Goal: Communication & Community: Connect with others

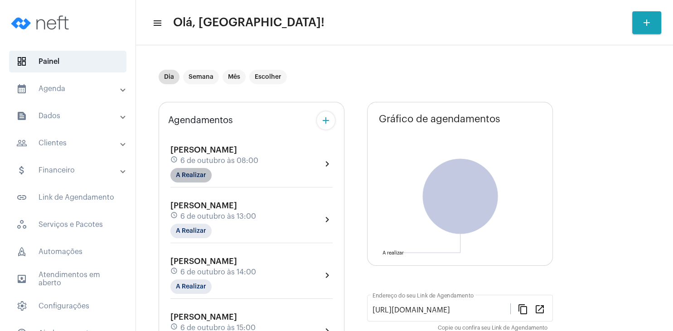
click at [187, 179] on mat-chip "A Realizar" at bounding box center [191, 175] width 41 height 15
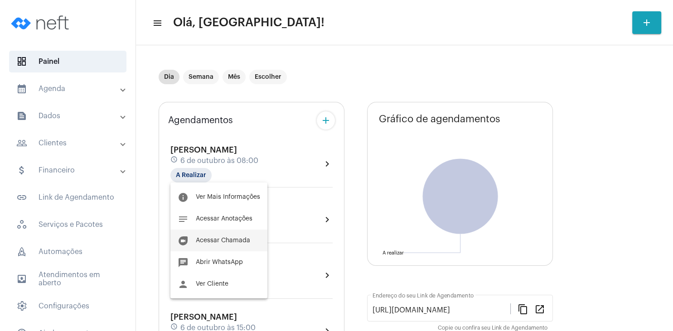
click at [222, 237] on button "duo [PERSON_NAME]" at bounding box center [219, 241] width 97 height 22
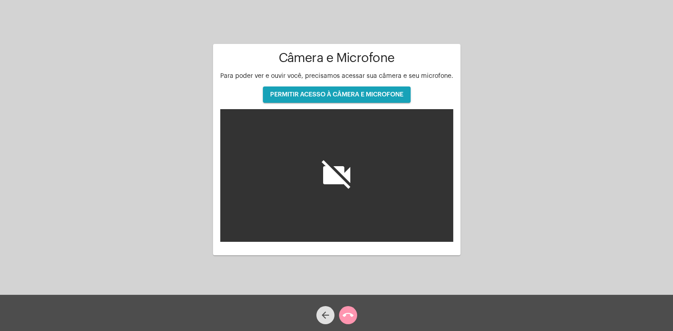
click at [391, 99] on button "PERMITIR ACESSO À CÂMERA E MICROFONE" at bounding box center [337, 95] width 148 height 16
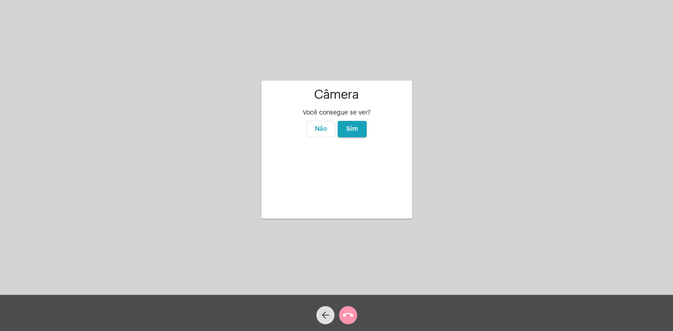
click at [351, 200] on video at bounding box center [337, 176] width 136 height 68
click at [357, 126] on span "Sim" at bounding box center [352, 129] width 12 height 6
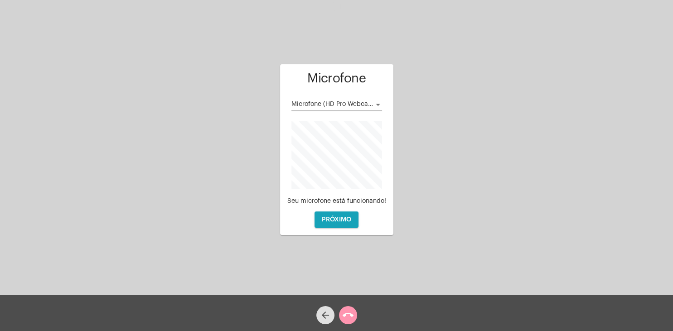
click at [369, 105] on span "Microfone (HD Pro Webcam C920)" at bounding box center [343, 104] width 103 height 6
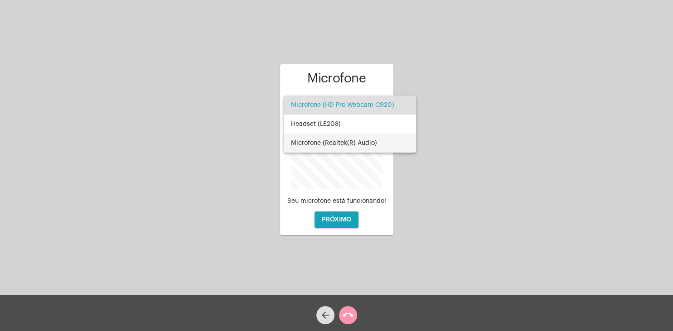
click at [362, 146] on span "Microfone (Realtek(R) Audio)" at bounding box center [350, 143] width 118 height 19
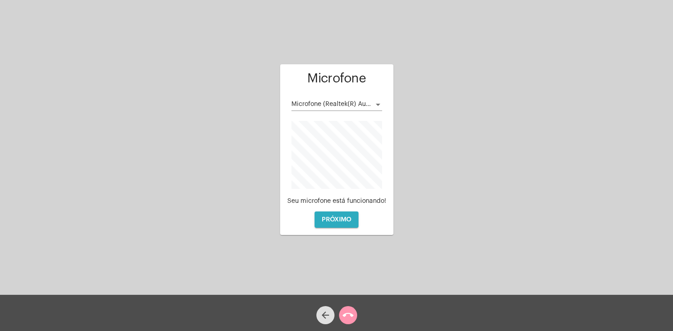
click at [345, 222] on span "PRÓXIMO" at bounding box center [336, 220] width 29 height 6
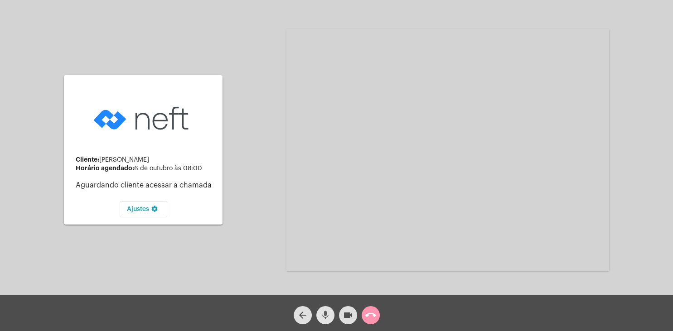
click at [331, 313] on button "mic" at bounding box center [326, 316] width 18 height 18
click at [352, 315] on mat-icon "videocam" at bounding box center [348, 315] width 11 height 11
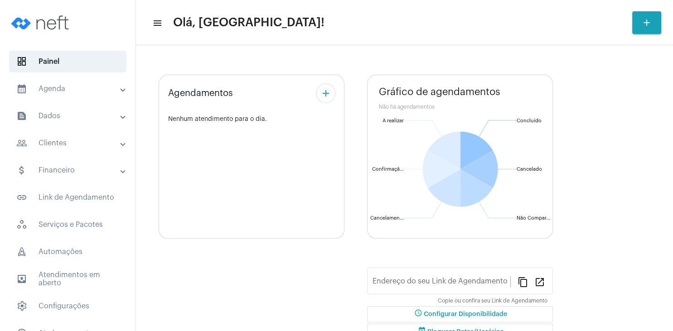
type input "[URL][DOMAIN_NAME]"
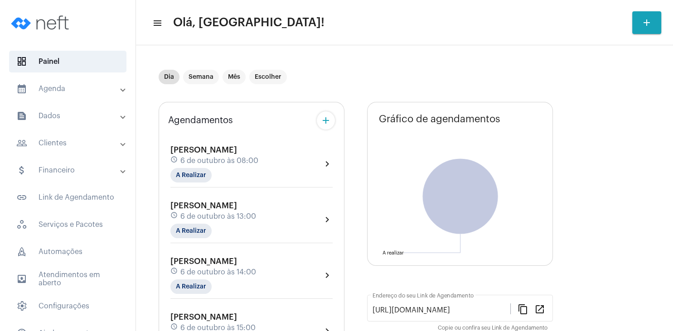
click at [258, 160] on div "schedule [DATE] 08:00" at bounding box center [215, 161] width 88 height 10
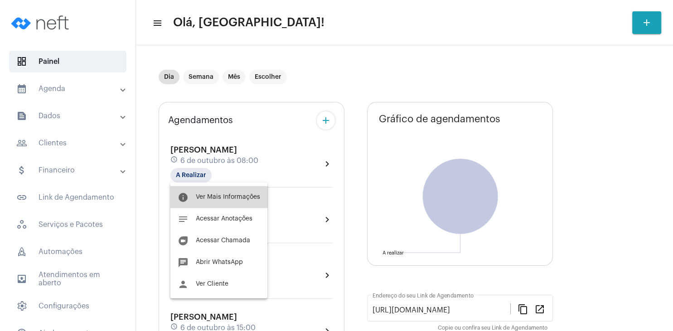
click at [239, 204] on button "info Ver Mais Informações" at bounding box center [219, 197] width 97 height 22
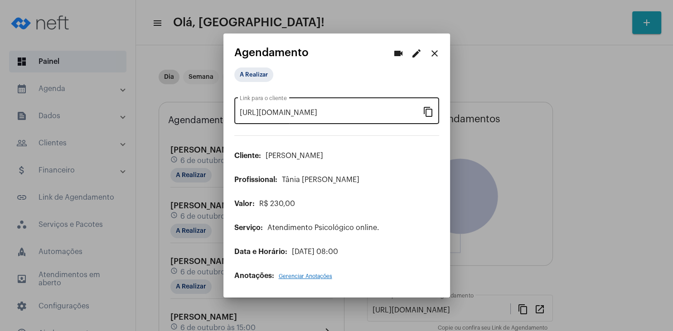
click at [428, 117] on mat-icon "content_copy" at bounding box center [428, 111] width 11 height 11
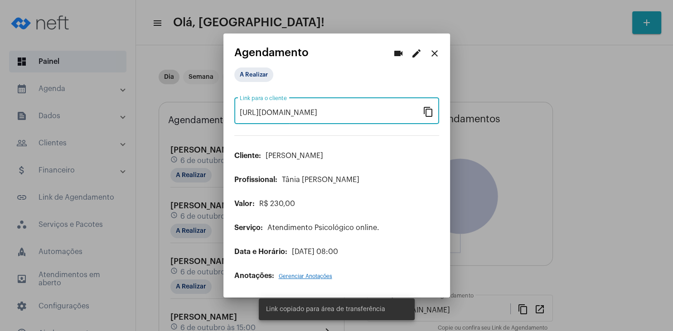
scroll to position [0, 64]
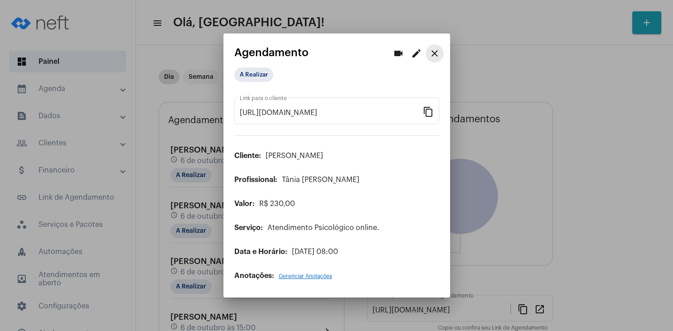
click at [440, 57] on button "close" at bounding box center [435, 53] width 18 height 18
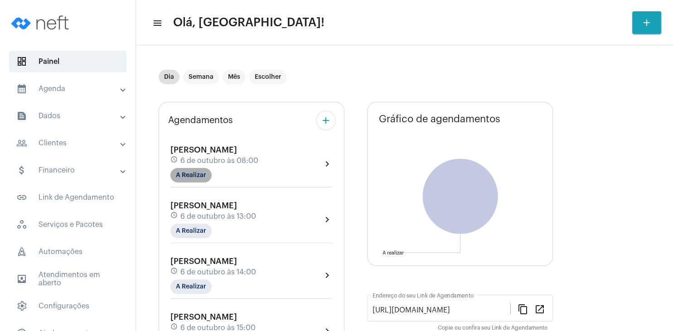
click at [201, 175] on mat-chip "A Realizar" at bounding box center [191, 175] width 41 height 15
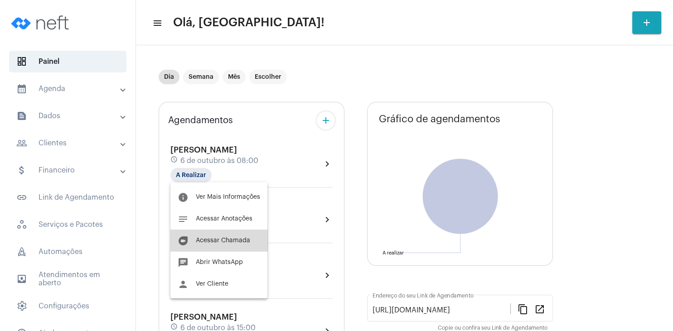
click at [220, 236] on button "duo [PERSON_NAME]" at bounding box center [219, 241] width 97 height 22
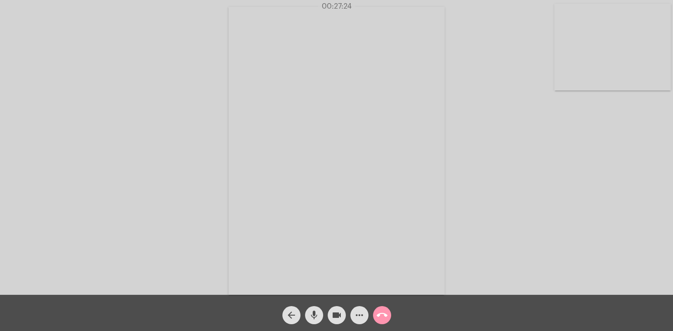
click at [544, 169] on div "Acessando Câmera e Microfone..." at bounding box center [337, 149] width 672 height 295
click at [545, 169] on div "Acessando Câmera e Microfone..." at bounding box center [337, 149] width 672 height 295
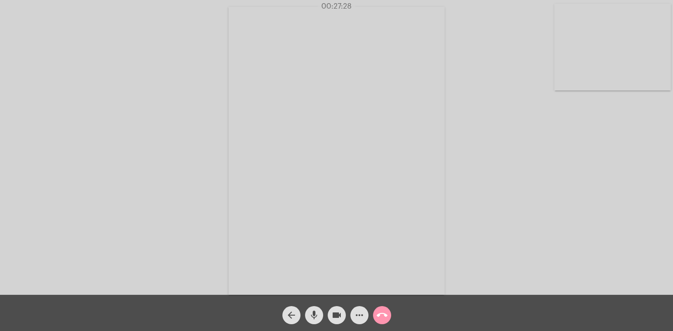
click at [546, 168] on div "Acessando Câmera e Microfone..." at bounding box center [337, 149] width 672 height 295
click at [548, 168] on div "Acessando Câmera e Microfone..." at bounding box center [337, 149] width 672 height 295
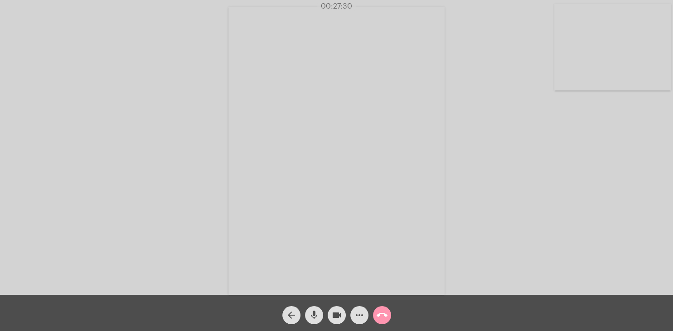
click at [548, 168] on div "Acessando Câmera e Microfone..." at bounding box center [337, 149] width 672 height 295
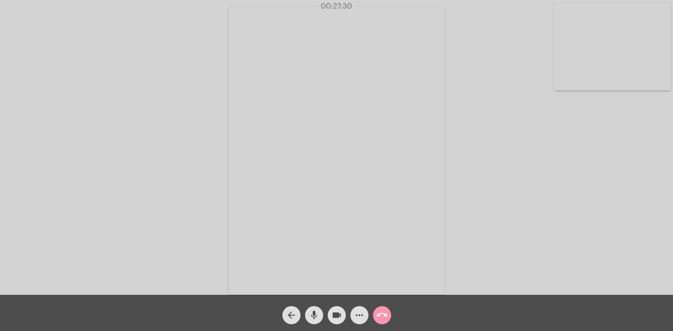
click at [548, 168] on div "Acessando Câmera e Microfone..." at bounding box center [337, 149] width 672 height 295
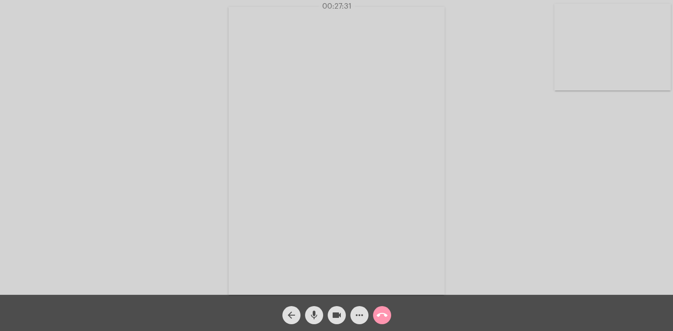
click at [548, 168] on div "Acessando Câmera e Microfone..." at bounding box center [337, 149] width 672 height 295
click at [557, 168] on div "Acessando Câmera e Microfone..." at bounding box center [337, 149] width 672 height 295
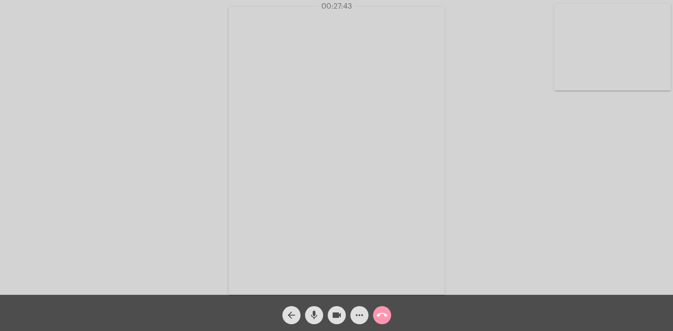
click at [557, 168] on div "Acessando Câmera e Microfone..." at bounding box center [337, 149] width 672 height 295
click at [558, 168] on div "Acessando Câmera e Microfone..." at bounding box center [337, 149] width 672 height 295
click at [563, 167] on div "Acessando Câmera e Microfone..." at bounding box center [337, 149] width 672 height 295
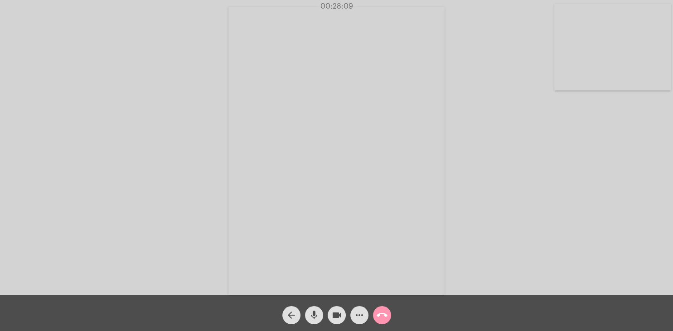
click at [563, 167] on div "Acessando Câmera e Microfone..." at bounding box center [337, 149] width 672 height 295
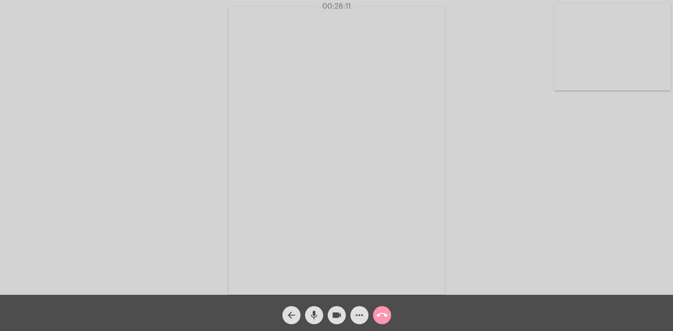
click at [564, 167] on div "Acessando Câmera e Microfone..." at bounding box center [337, 149] width 672 height 295
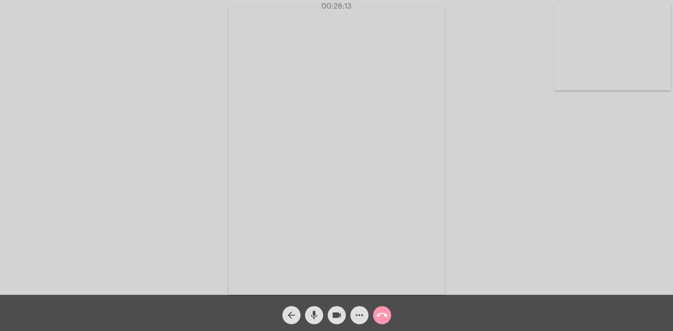
click at [564, 167] on div "Acessando Câmera e Microfone..." at bounding box center [337, 149] width 672 height 295
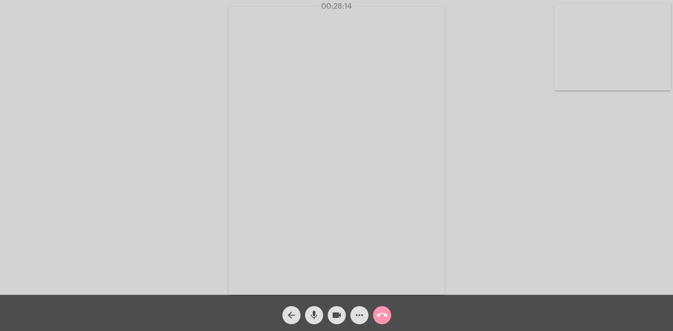
click at [564, 167] on div "Acessando Câmera e Microfone..." at bounding box center [337, 149] width 672 height 295
click at [566, 167] on div "Acessando Câmera e Microfone..." at bounding box center [337, 149] width 672 height 295
click at [567, 167] on div "Acessando Câmera e Microfone..." at bounding box center [337, 149] width 672 height 295
click at [574, 167] on div "Acessando Câmera e Microfone..." at bounding box center [337, 149] width 672 height 295
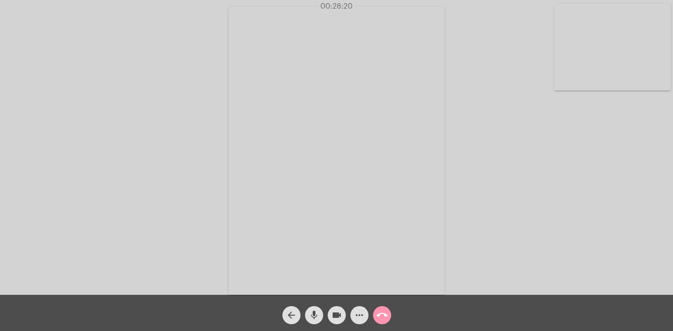
click at [578, 167] on div "Acessando Câmera e Microfone..." at bounding box center [337, 149] width 672 height 295
click at [576, 167] on div "Acessando Câmera e Microfone..." at bounding box center [337, 149] width 672 height 295
click at [573, 168] on div "Acessando Câmera e Microfone..." at bounding box center [337, 149] width 672 height 295
click at [572, 168] on div "Acessando Câmera e Microfone..." at bounding box center [337, 149] width 672 height 295
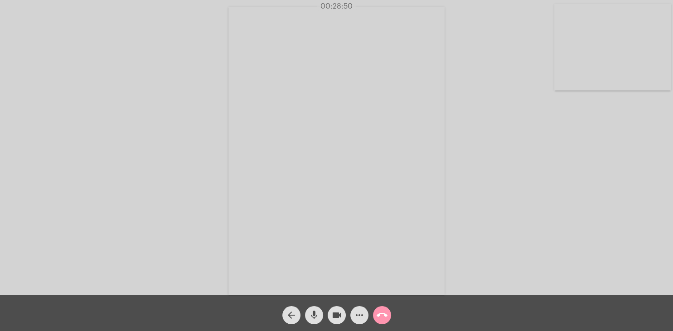
click at [574, 168] on div "Acessando Câmera e Microfone..." at bounding box center [337, 149] width 672 height 295
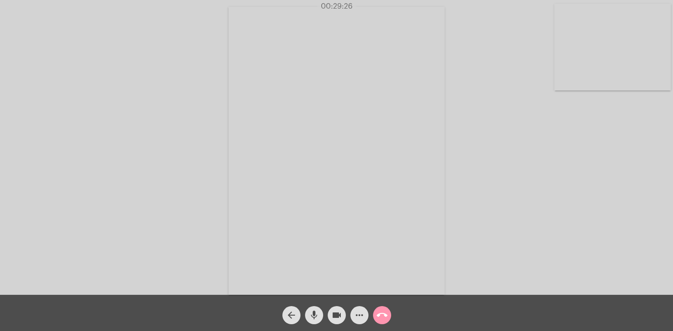
click at [581, 168] on div "Acessando Câmera e Microfone..." at bounding box center [337, 149] width 672 height 295
click at [583, 168] on div "Acessando Câmera e Microfone..." at bounding box center [337, 149] width 672 height 295
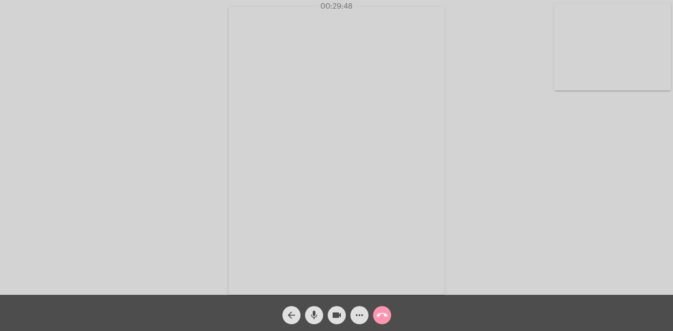
click at [583, 168] on div "Acessando Câmera e Microfone..." at bounding box center [337, 149] width 672 height 295
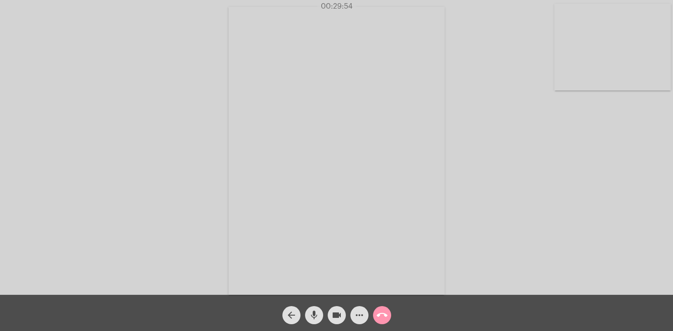
click at [583, 168] on div "Acessando Câmera e Microfone..." at bounding box center [337, 149] width 672 height 295
click at [582, 168] on div "Acessando Câmera e Microfone..." at bounding box center [337, 149] width 672 height 295
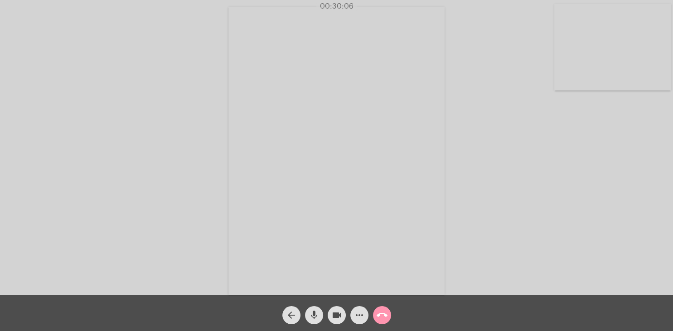
click at [582, 168] on div "Acessando Câmera e Microfone..." at bounding box center [337, 149] width 672 height 295
click at [581, 168] on div "Acessando Câmera e Microfone..." at bounding box center [337, 149] width 672 height 295
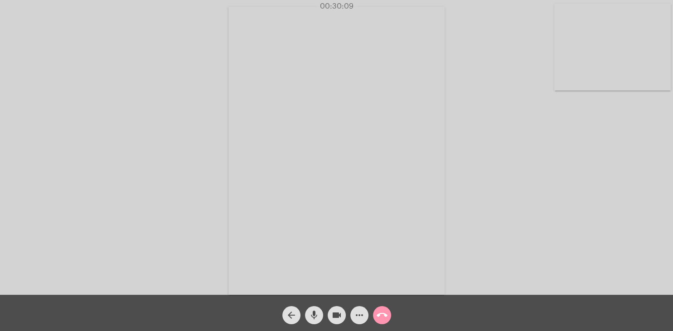
click at [580, 168] on div "Acessando Câmera e Microfone..." at bounding box center [337, 149] width 672 height 295
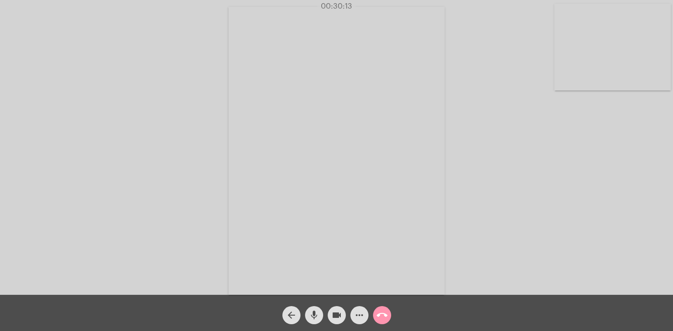
click at [580, 168] on div "Acessando Câmera e Microfone..." at bounding box center [337, 149] width 672 height 295
click at [582, 168] on div "Acessando Câmera e Microfone..." at bounding box center [337, 149] width 672 height 295
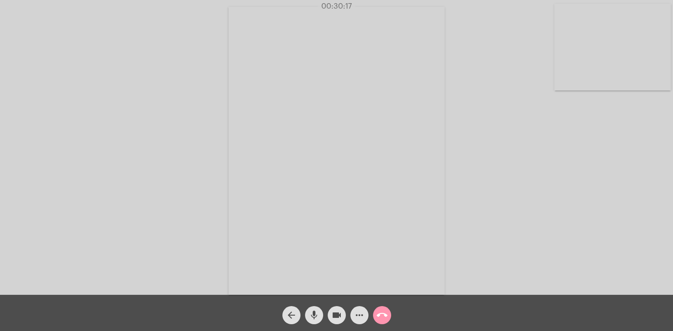
click at [582, 168] on div "Acessando Câmera e Microfone..." at bounding box center [337, 149] width 672 height 295
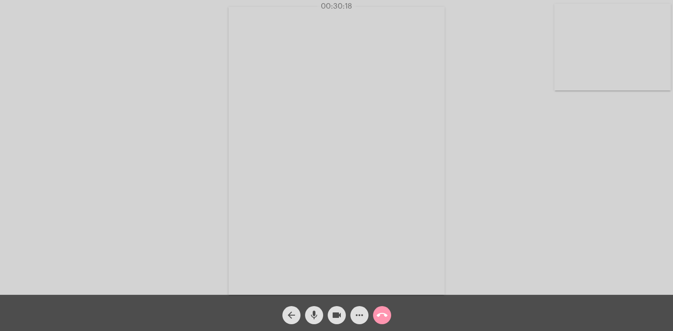
click at [583, 168] on div "Acessando Câmera e Microfone..." at bounding box center [337, 149] width 672 height 295
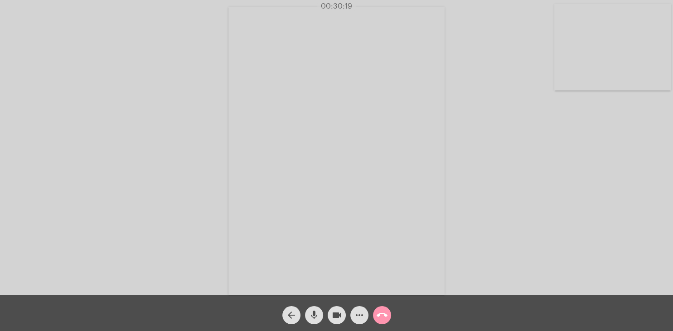
click at [583, 168] on div "Acessando Câmera e Microfone..." at bounding box center [337, 149] width 672 height 295
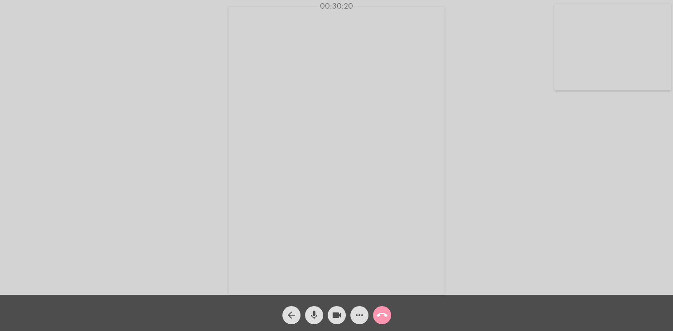
click at [583, 168] on div "Acessando Câmera e Microfone..." at bounding box center [337, 149] width 672 height 295
click at [585, 168] on div "Acessando Câmera e Microfone..." at bounding box center [337, 149] width 672 height 295
click at [587, 168] on div "Acessando Câmera e Microfone..." at bounding box center [337, 149] width 672 height 295
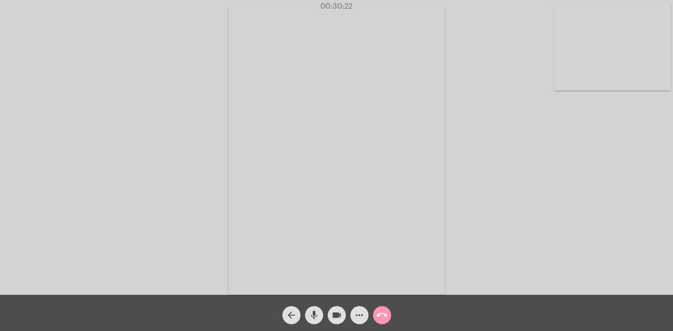
click at [587, 168] on div "Acessando Câmera e Microfone..." at bounding box center [337, 149] width 672 height 295
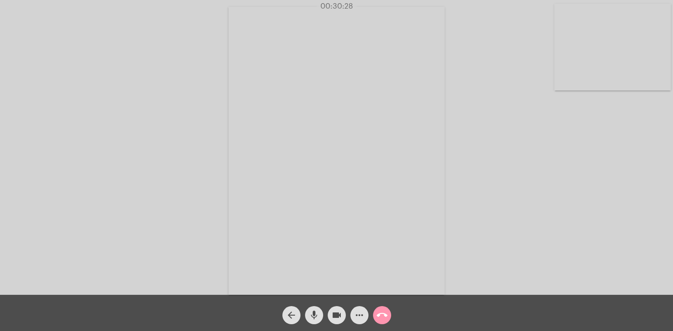
click at [587, 168] on div "Acessando Câmera e Microfone..." at bounding box center [337, 149] width 672 height 295
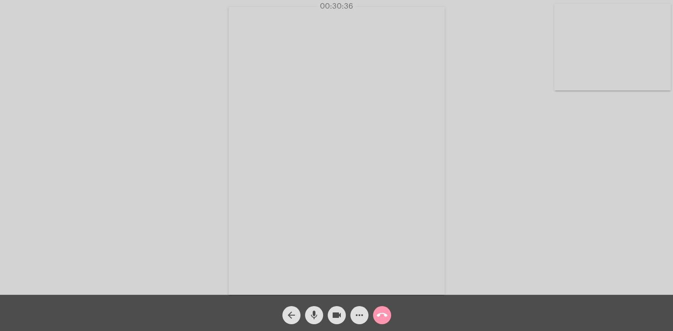
click at [587, 168] on div "Acessando Câmera e Microfone..." at bounding box center [337, 149] width 672 height 295
click at [586, 168] on div "Acessando Câmera e Microfone..." at bounding box center [337, 149] width 672 height 295
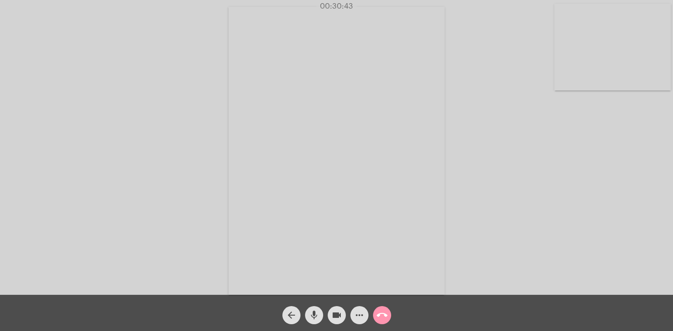
click at [586, 168] on div "Acessando Câmera e Microfone..." at bounding box center [337, 149] width 672 height 295
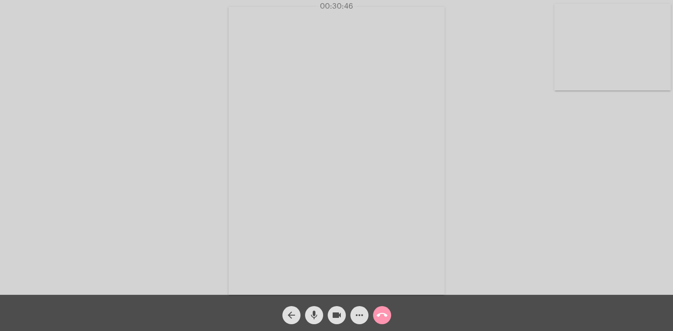
click at [586, 168] on div "Acessando Câmera e Microfone..." at bounding box center [337, 149] width 672 height 295
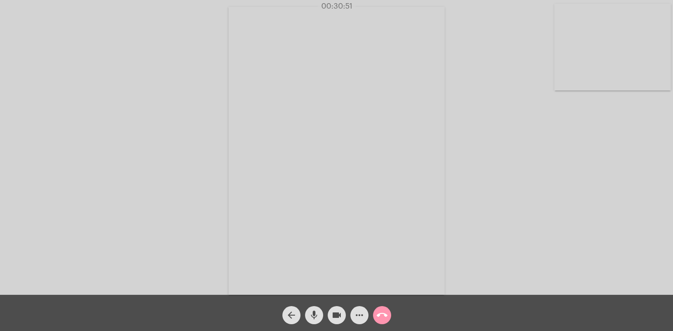
click at [586, 168] on div "Acessando Câmera e Microfone..." at bounding box center [337, 149] width 672 height 295
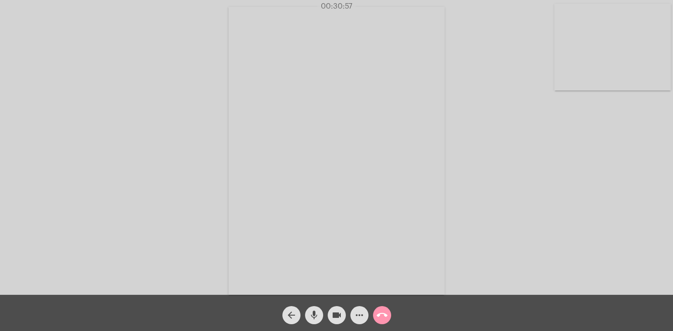
click at [586, 168] on div "Acessando Câmera e Microfone..." at bounding box center [337, 149] width 672 height 295
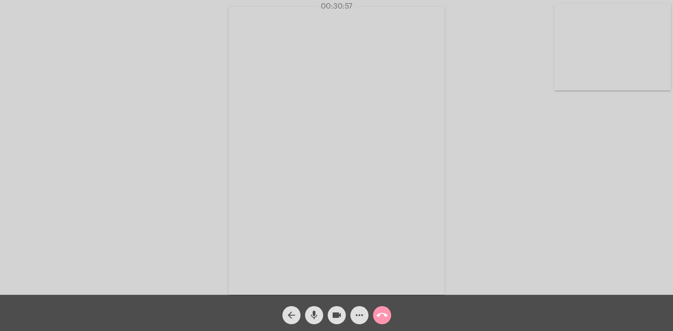
click at [586, 168] on div "Acessando Câmera e Microfone..." at bounding box center [337, 149] width 672 height 295
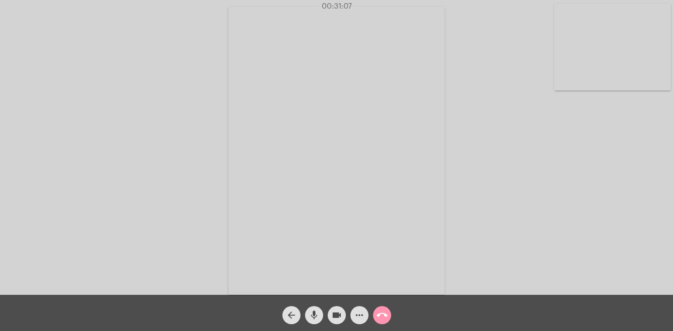
click at [586, 168] on div "Acessando Câmera e Microfone..." at bounding box center [337, 149] width 672 height 295
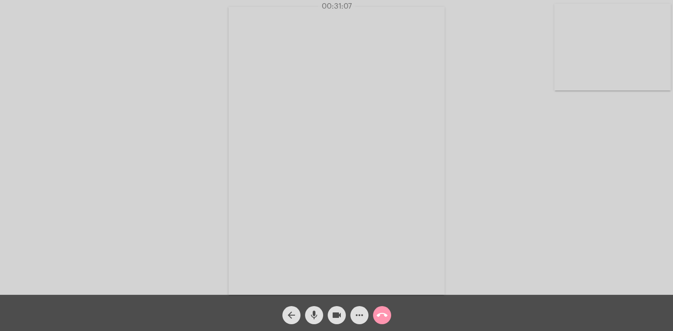
click at [586, 168] on div "Acessando Câmera e Microfone..." at bounding box center [337, 149] width 672 height 295
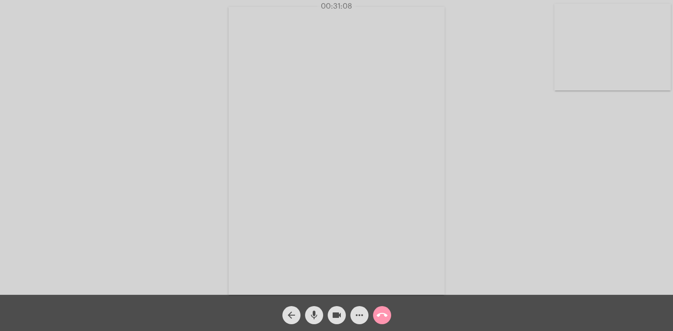
click at [586, 168] on div "Acessando Câmera e Microfone..." at bounding box center [337, 149] width 672 height 295
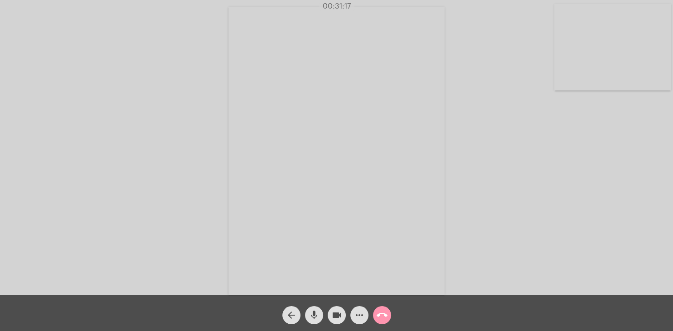
click at [586, 168] on div "Acessando Câmera e Microfone..." at bounding box center [337, 149] width 672 height 295
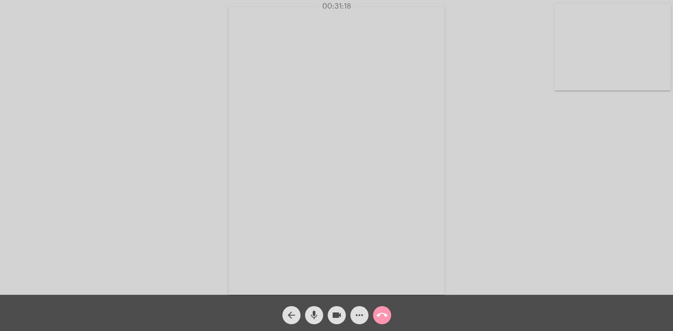
click at [586, 168] on div "Acessando Câmera e Microfone..." at bounding box center [337, 149] width 672 height 295
click at [585, 168] on div "Acessando Câmera e Microfone..." at bounding box center [337, 149] width 672 height 295
click at [586, 168] on div "Acessando Câmera e Microfone..." at bounding box center [337, 149] width 672 height 295
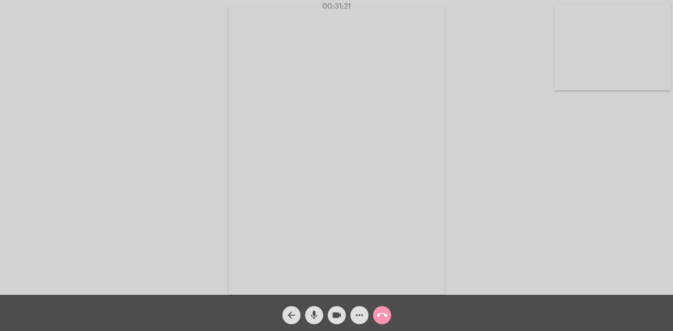
click at [586, 168] on div "Acessando Câmera e Microfone..." at bounding box center [337, 149] width 672 height 295
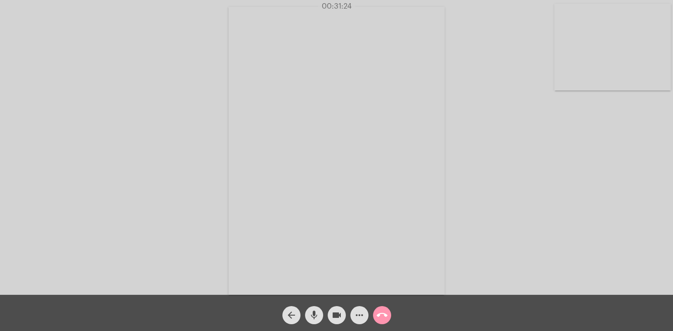
click at [586, 168] on div "Acessando Câmera e Microfone..." at bounding box center [337, 149] width 672 height 295
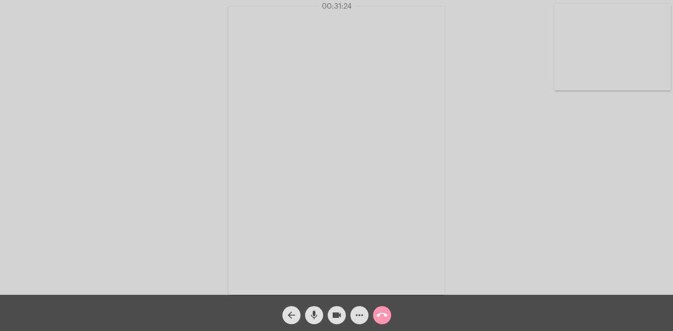
click at [586, 168] on div "Acessando Câmera e Microfone..." at bounding box center [337, 149] width 672 height 295
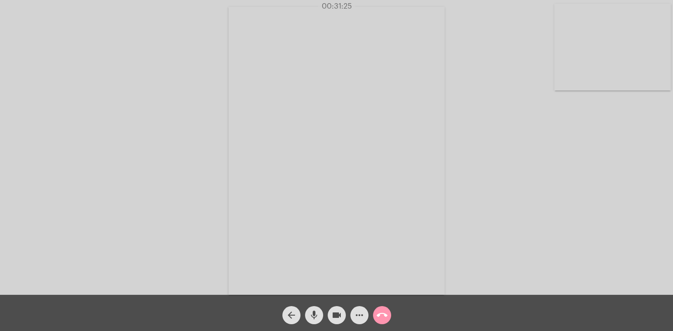
click at [586, 168] on div "Acessando Câmera e Microfone..." at bounding box center [337, 149] width 672 height 295
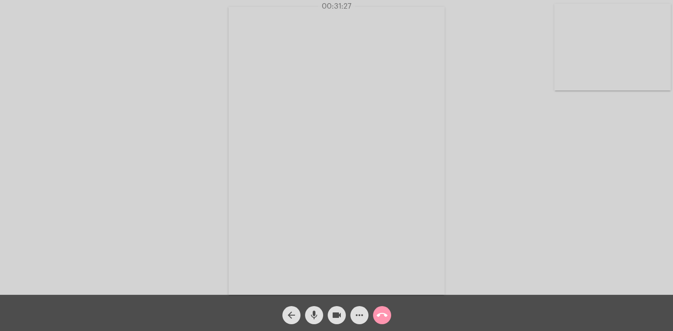
click at [587, 168] on div "Acessando Câmera e Microfone..." at bounding box center [337, 149] width 672 height 295
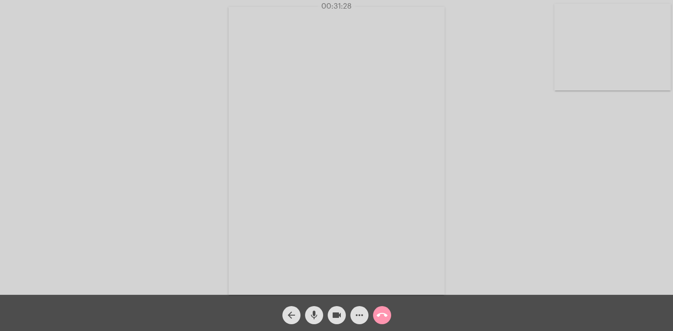
click at [587, 168] on div "Acessando Câmera e Microfone..." at bounding box center [337, 149] width 672 height 295
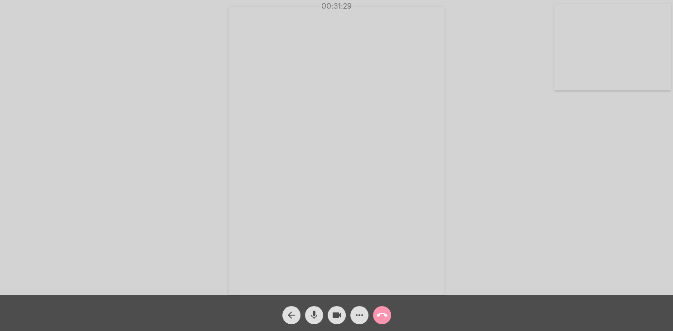
click at [587, 168] on div "Acessando Câmera e Microfone..." at bounding box center [337, 149] width 672 height 295
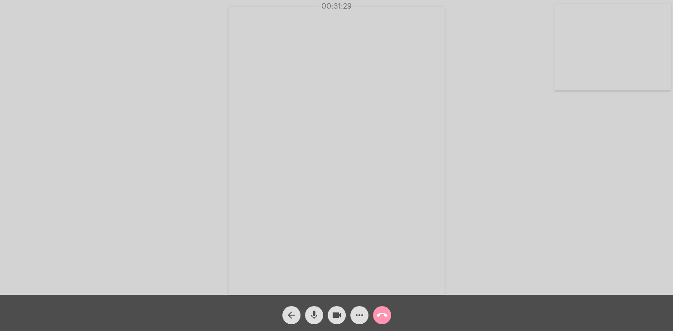
click at [587, 168] on div "Acessando Câmera e Microfone..." at bounding box center [337, 149] width 672 height 295
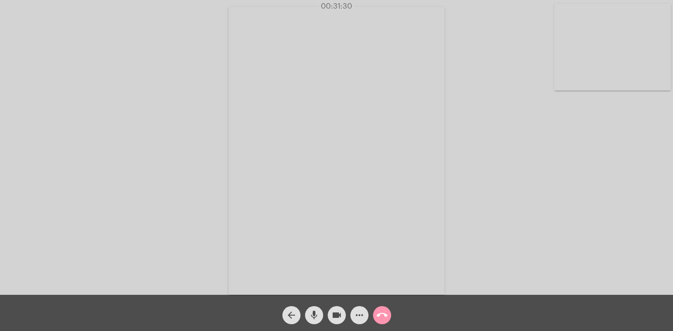
click at [587, 168] on div "Acessando Câmera e Microfone..." at bounding box center [337, 149] width 672 height 295
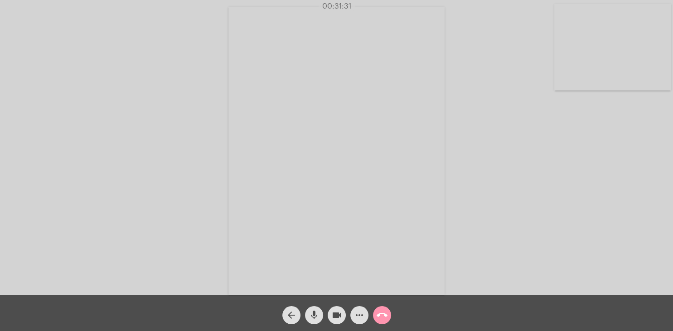
click at [587, 168] on div "Acessando Câmera e Microfone..." at bounding box center [337, 149] width 672 height 295
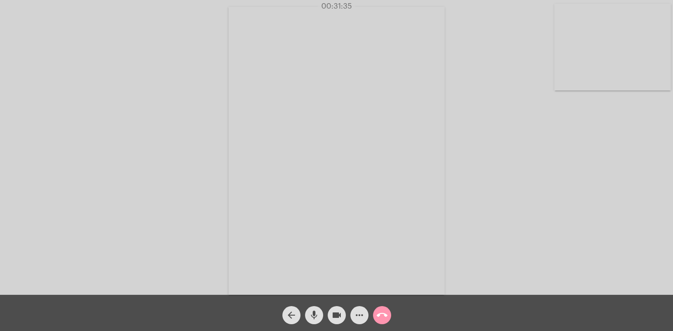
click at [587, 168] on div "Acessando Câmera e Microfone..." at bounding box center [337, 149] width 672 height 295
click at [590, 168] on div "Acessando Câmera e Microfone..." at bounding box center [337, 149] width 672 height 295
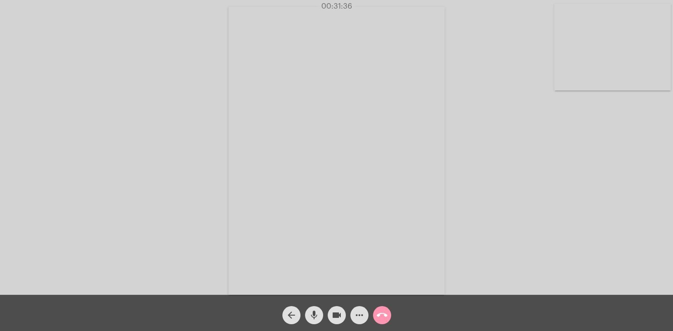
click at [590, 168] on div "Acessando Câmera e Microfone..." at bounding box center [337, 149] width 672 height 295
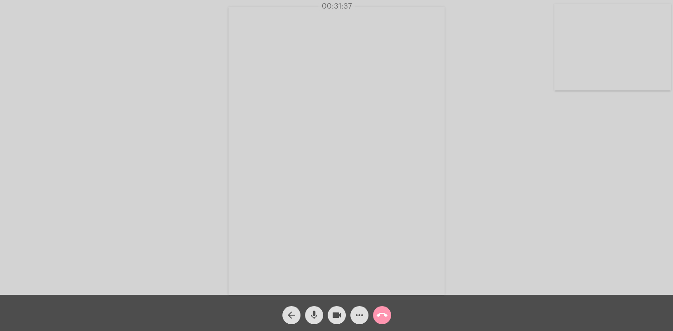
click at [590, 168] on div "Acessando Câmera e Microfone..." at bounding box center [337, 149] width 672 height 295
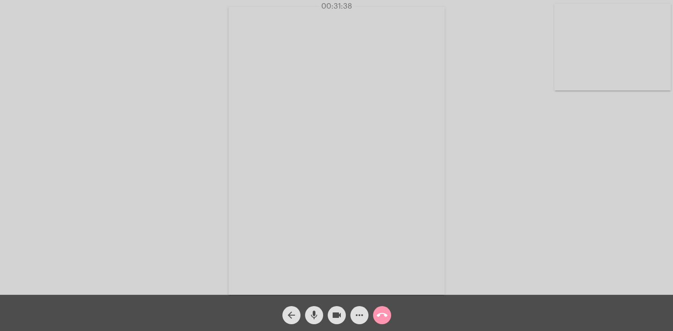
click at [590, 168] on div "Acessando Câmera e Microfone..." at bounding box center [337, 149] width 672 height 295
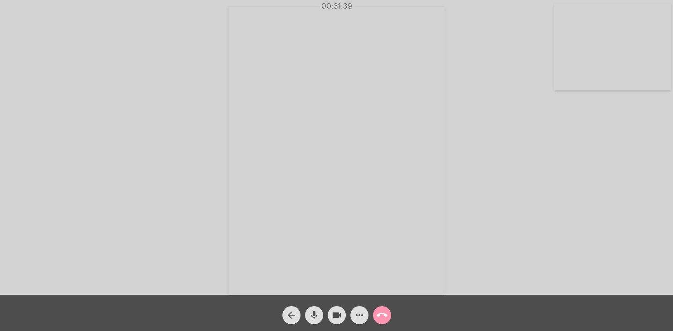
click at [590, 168] on div "Acessando Câmera e Microfone..." at bounding box center [337, 149] width 672 height 295
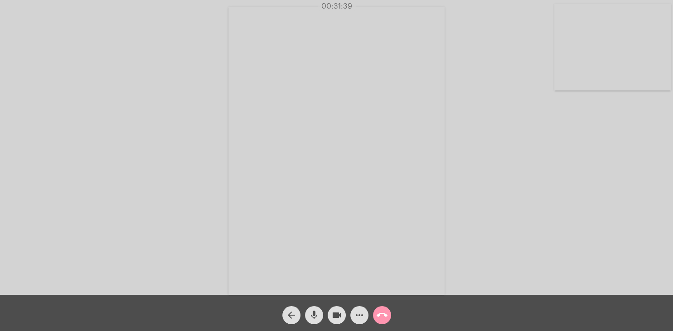
click at [590, 168] on div "Acessando Câmera e Microfone..." at bounding box center [337, 149] width 672 height 295
click at [597, 168] on div "Acessando Câmera e Microfone..." at bounding box center [337, 149] width 672 height 295
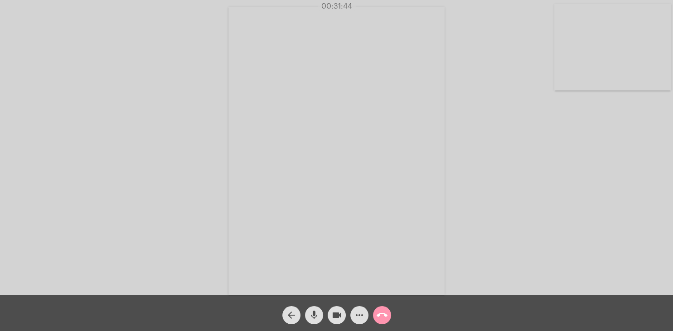
click at [597, 168] on div "Acessando Câmera e Microfone..." at bounding box center [337, 149] width 672 height 295
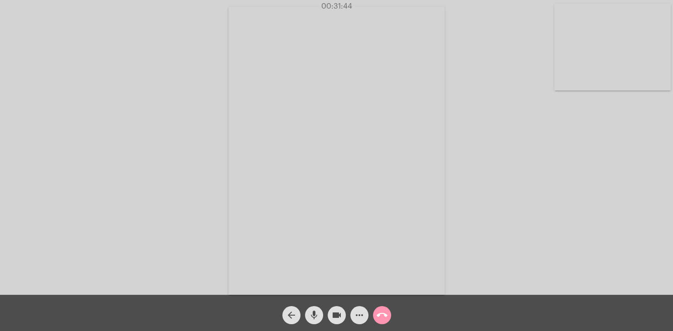
click at [597, 168] on div "Acessando Câmera e Microfone..." at bounding box center [337, 149] width 672 height 295
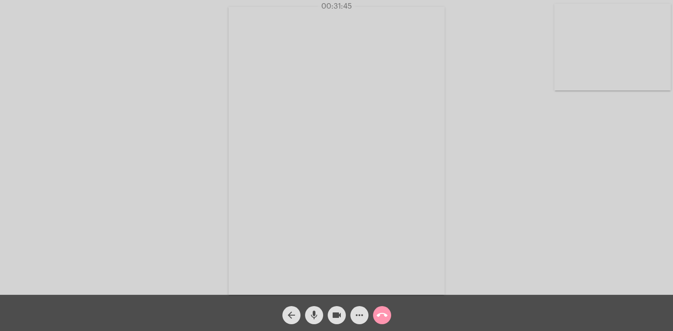
click at [597, 168] on div "Acessando Câmera e Microfone..." at bounding box center [337, 149] width 672 height 295
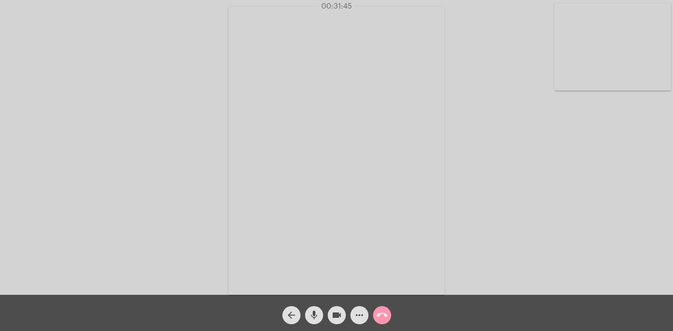
click at [597, 168] on div "Acessando Câmera e Microfone..." at bounding box center [337, 149] width 672 height 295
click at [596, 168] on div "Acessando Câmera e Microfone..." at bounding box center [337, 149] width 672 height 295
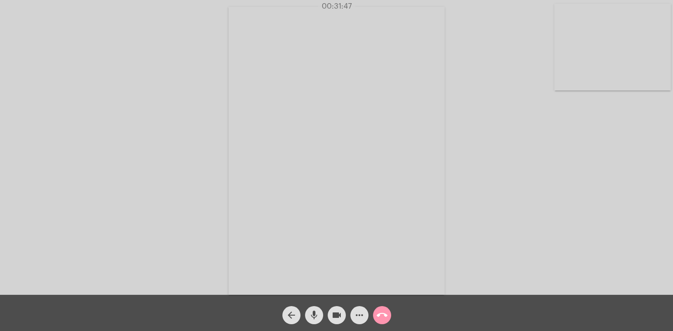
click at [596, 168] on div "Acessando Câmera e Microfone..." at bounding box center [337, 149] width 672 height 295
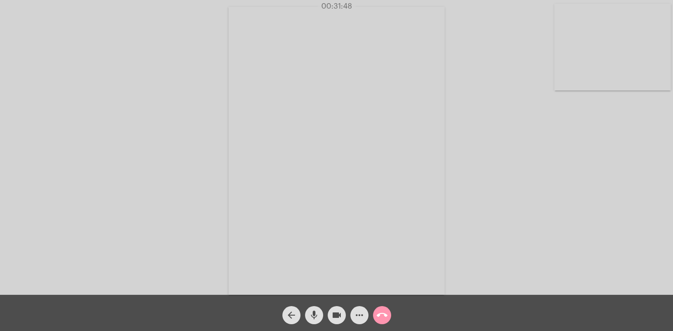
click at [596, 168] on div "Acessando Câmera e Microfone..." at bounding box center [337, 149] width 672 height 295
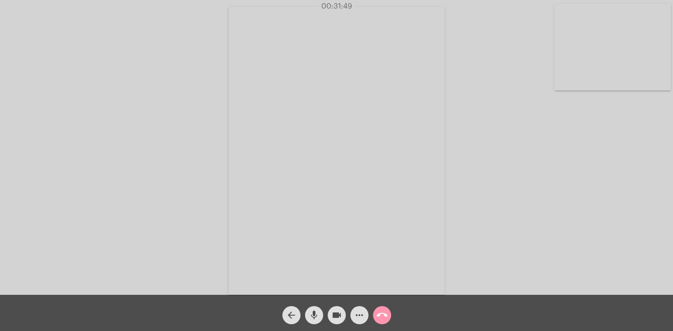
click at [596, 168] on div "Acessando Câmera e Microfone..." at bounding box center [337, 149] width 672 height 295
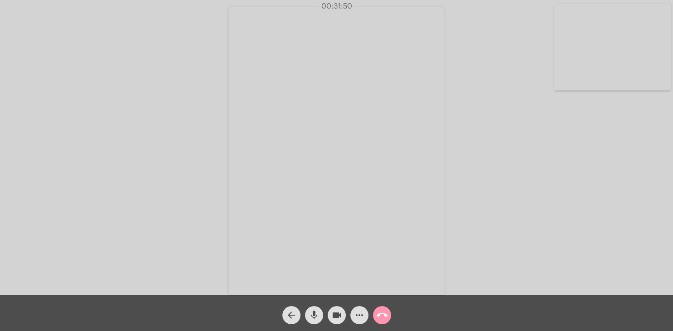
click at [596, 168] on div "Acessando Câmera e Microfone..." at bounding box center [337, 149] width 672 height 295
click at [600, 168] on div "Acessando Câmera e Microfone..." at bounding box center [337, 149] width 672 height 295
click at [598, 167] on div "Acessando Câmera e Microfone..." at bounding box center [337, 149] width 672 height 295
click at [602, 167] on div "Acessando Câmera e Microfone..." at bounding box center [337, 149] width 672 height 295
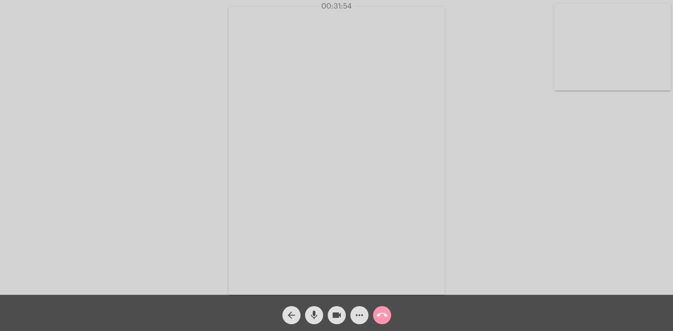
click at [602, 167] on div "Acessando Câmera e Microfone..." at bounding box center [337, 149] width 672 height 295
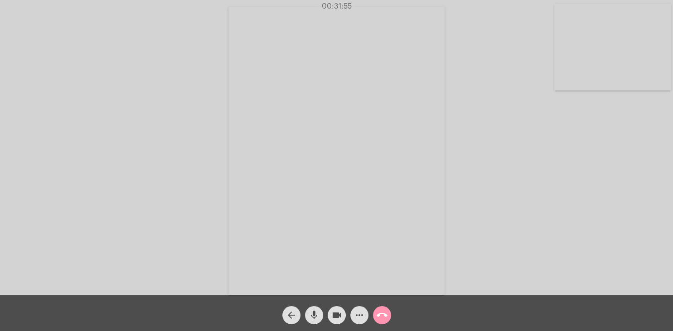
click at [602, 167] on div "Acessando Câmera e Microfone..." at bounding box center [337, 149] width 672 height 295
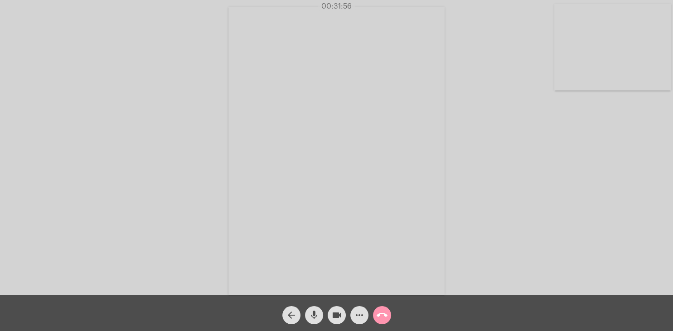
click at [602, 167] on div "Acessando Câmera e Microfone..." at bounding box center [337, 149] width 672 height 295
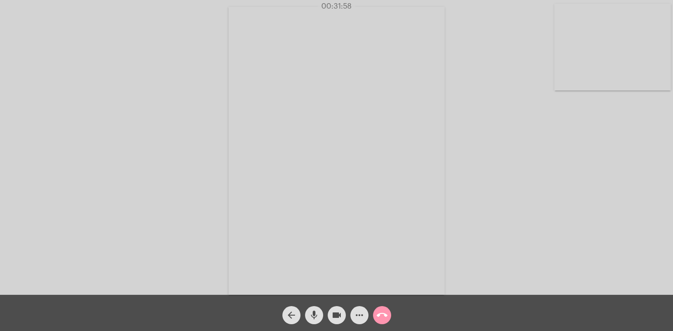
click at [603, 167] on div "Acessando Câmera e Microfone..." at bounding box center [337, 149] width 672 height 295
click at [602, 167] on div "Acessando Câmera e Microfone..." at bounding box center [337, 149] width 672 height 295
click at [614, 167] on div "Acessando Câmera e Microfone..." at bounding box center [337, 149] width 672 height 295
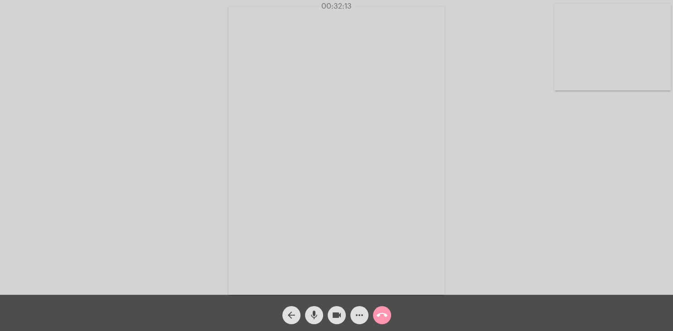
click at [614, 167] on div "Acessando Câmera e Microfone..." at bounding box center [337, 149] width 672 height 295
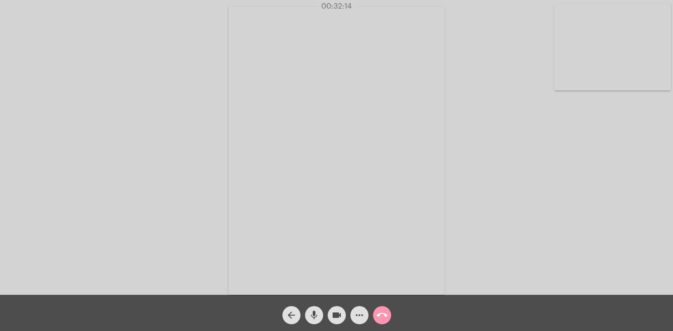
click at [614, 167] on div "Acessando Câmera e Microfone..." at bounding box center [337, 149] width 672 height 295
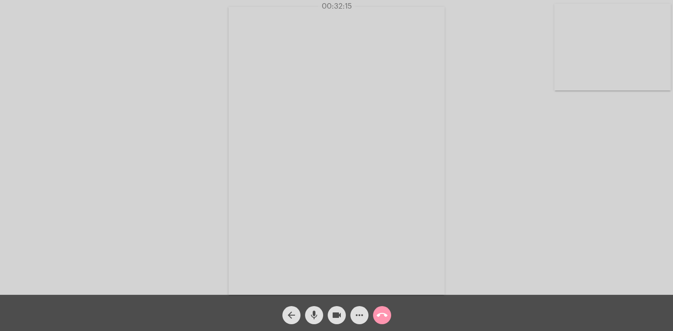
click at [614, 167] on div "Acessando Câmera e Microfone..." at bounding box center [337, 149] width 672 height 295
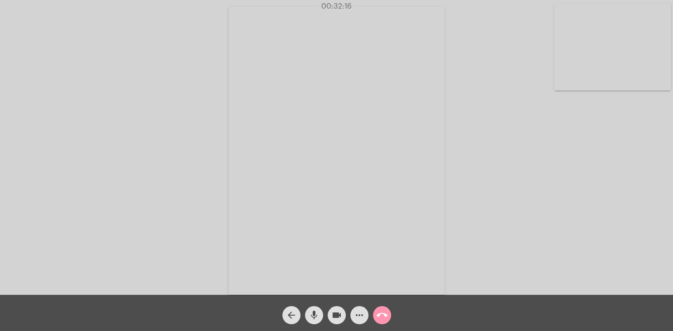
click at [614, 167] on div "Acessando Câmera e Microfone..." at bounding box center [337, 149] width 672 height 295
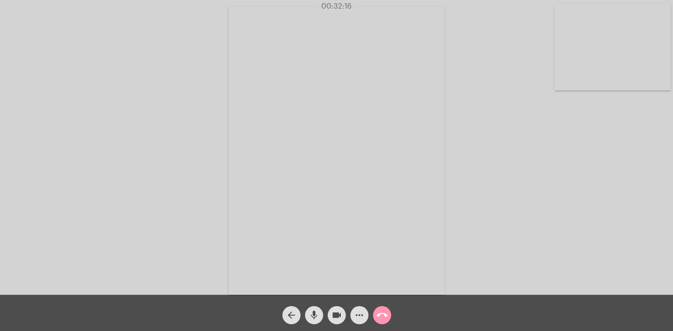
click at [614, 167] on div "Acessando Câmera e Microfone..." at bounding box center [337, 149] width 672 height 295
click at [613, 167] on div "Acessando Câmera e Microfone..." at bounding box center [337, 149] width 672 height 295
click at [614, 167] on div "Acessando Câmera e Microfone..." at bounding box center [337, 149] width 672 height 295
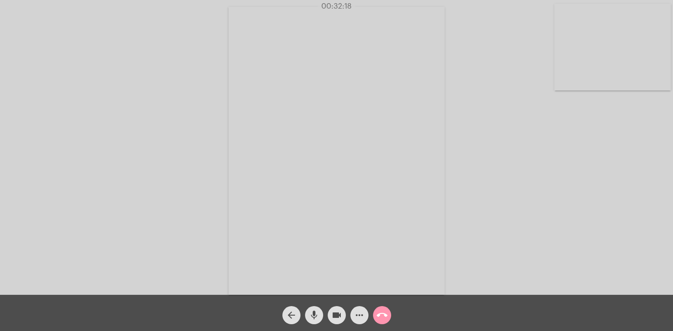
click at [614, 167] on div "Acessando Câmera e Microfone..." at bounding box center [337, 149] width 672 height 295
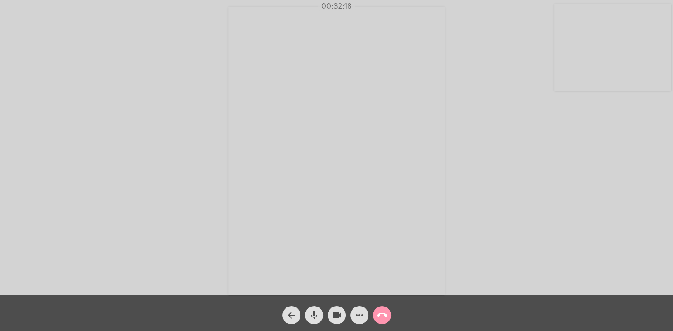
click at [614, 167] on div "Acessando Câmera e Microfone..." at bounding box center [337, 149] width 672 height 295
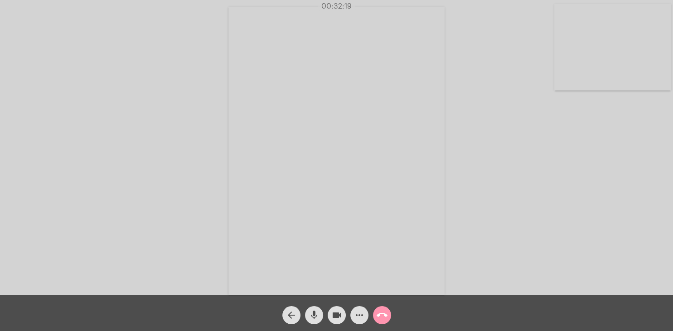
click at [614, 167] on div "Acessando Câmera e Microfone..." at bounding box center [337, 149] width 672 height 295
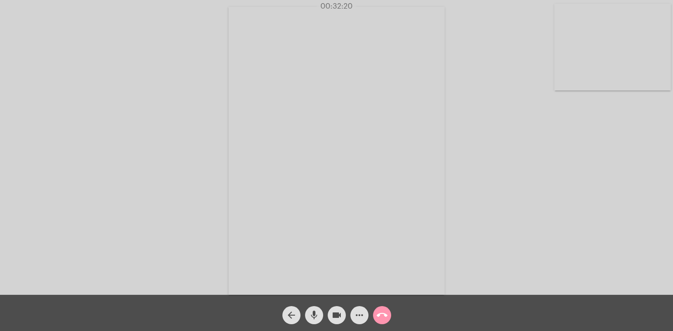
click at [614, 167] on div "Acessando Câmera e Microfone..." at bounding box center [337, 149] width 672 height 295
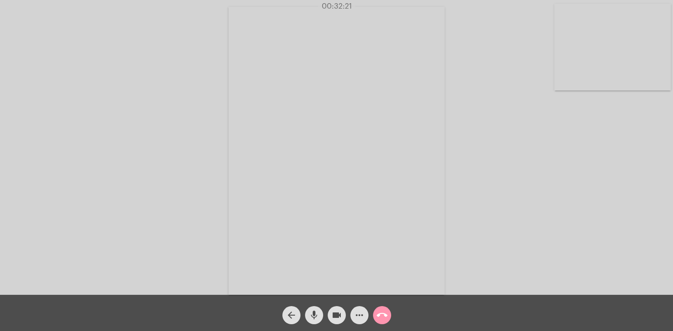
click at [614, 167] on div "Acessando Câmera e Microfone..." at bounding box center [337, 149] width 672 height 295
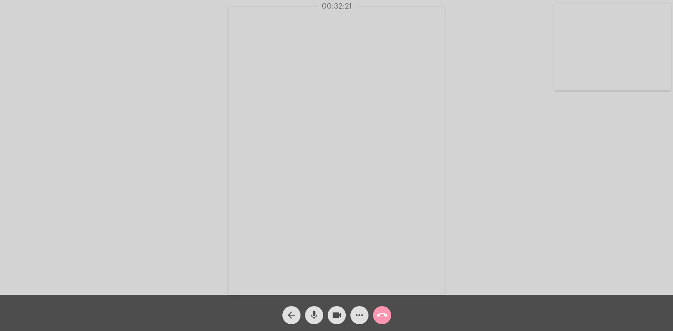
click at [614, 167] on div "Acessando Câmera e Microfone..." at bounding box center [337, 149] width 672 height 295
click at [616, 167] on div "Acessando Câmera e Microfone..." at bounding box center [337, 149] width 672 height 295
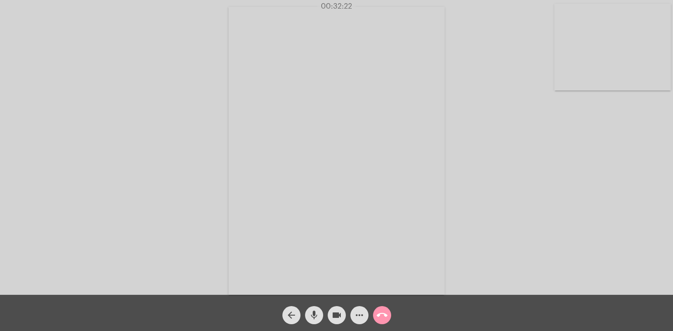
click at [616, 167] on div "Acessando Câmera e Microfone..." at bounding box center [337, 149] width 672 height 295
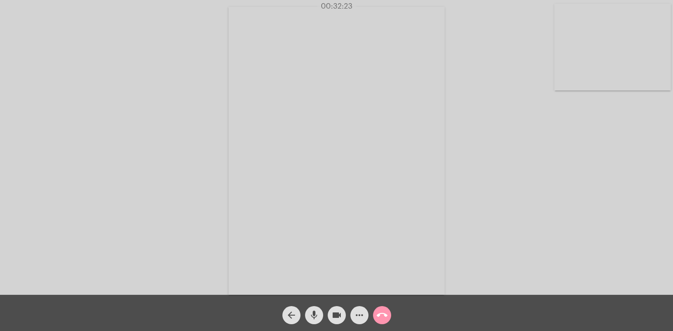
click at [616, 167] on div "Acessando Câmera e Microfone..." at bounding box center [337, 149] width 672 height 295
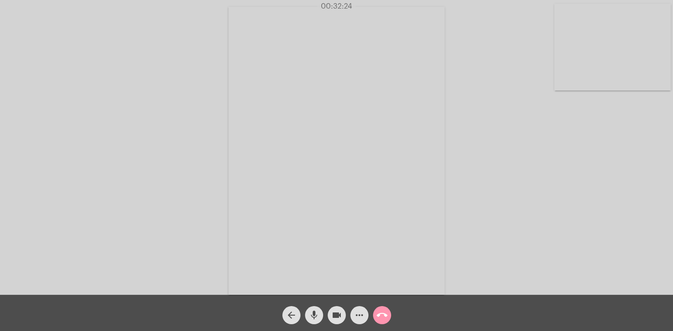
click at [616, 167] on div "Acessando Câmera e Microfone..." at bounding box center [337, 149] width 672 height 295
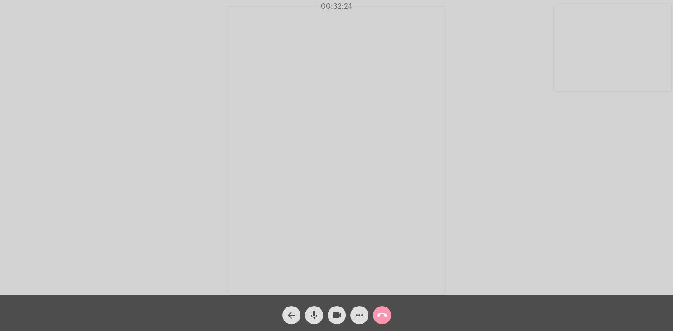
click at [616, 167] on div "Acessando Câmera e Microfone..." at bounding box center [337, 149] width 672 height 295
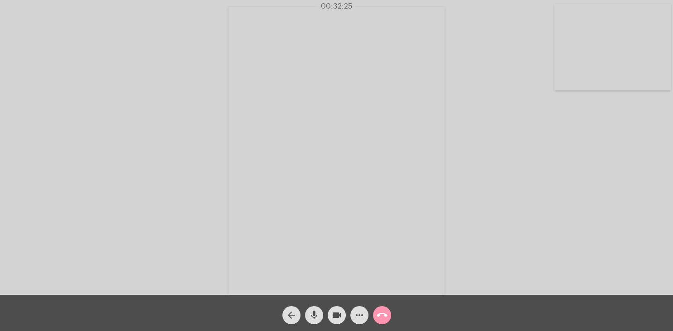
click at [616, 167] on div "Acessando Câmera e Microfone..." at bounding box center [337, 149] width 672 height 295
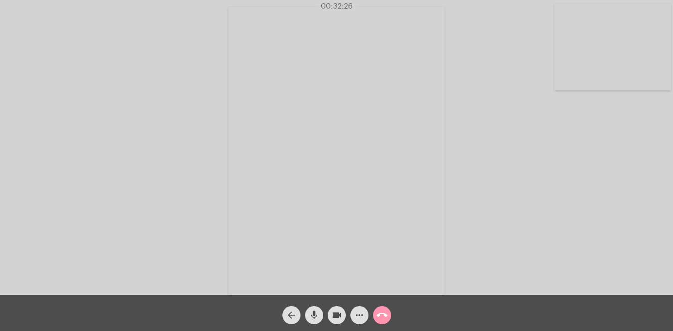
click at [616, 167] on div "Acessando Câmera e Microfone..." at bounding box center [337, 149] width 672 height 295
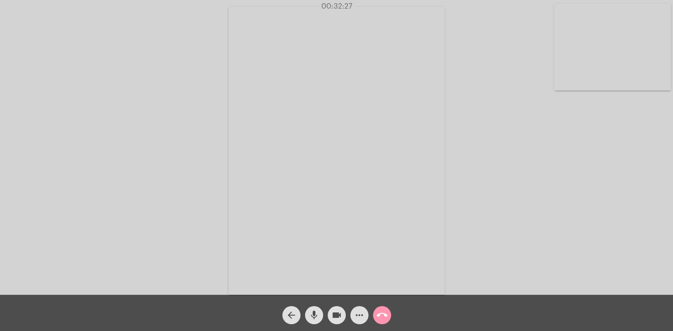
click at [616, 167] on div "Acessando Câmera e Microfone..." at bounding box center [337, 149] width 672 height 295
click at [617, 167] on div "Acessando Câmera e Microfone..." at bounding box center [337, 149] width 672 height 295
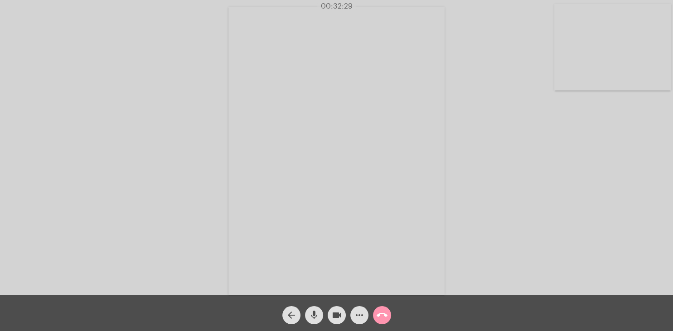
click at [617, 167] on div "Acessando Câmera e Microfone..." at bounding box center [337, 149] width 672 height 295
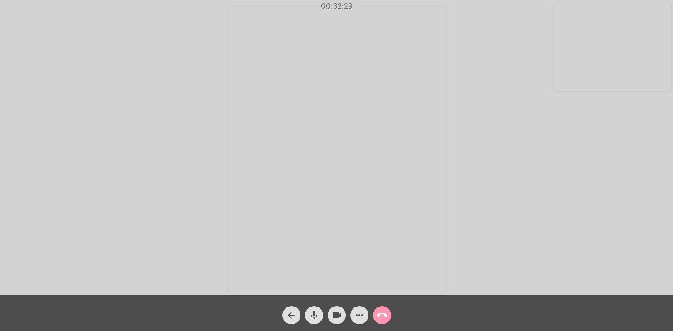
click at [617, 167] on div "Acessando Câmera e Microfone..." at bounding box center [337, 149] width 672 height 295
click at [616, 167] on div "Acessando Câmera e Microfone..." at bounding box center [337, 149] width 672 height 295
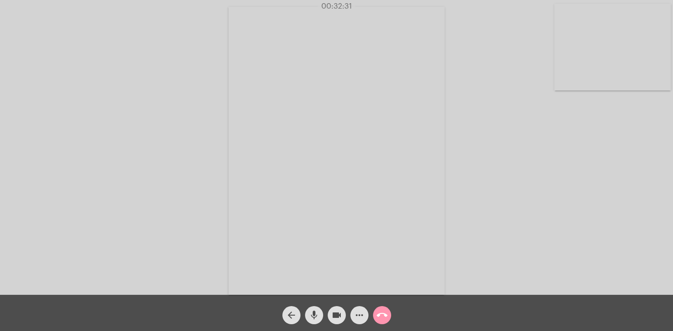
click at [616, 167] on div "Acessando Câmera e Microfone..." at bounding box center [337, 149] width 672 height 295
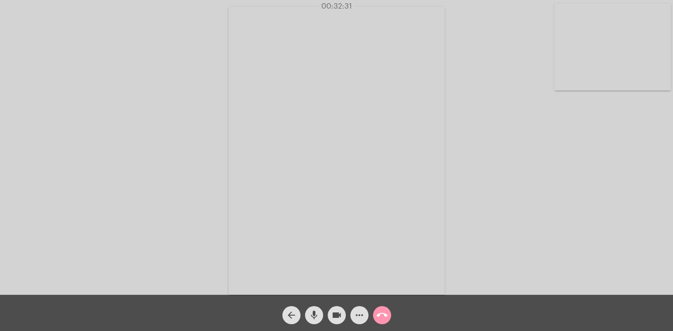
click at [616, 167] on div "Acessando Câmera e Microfone..." at bounding box center [337, 149] width 672 height 295
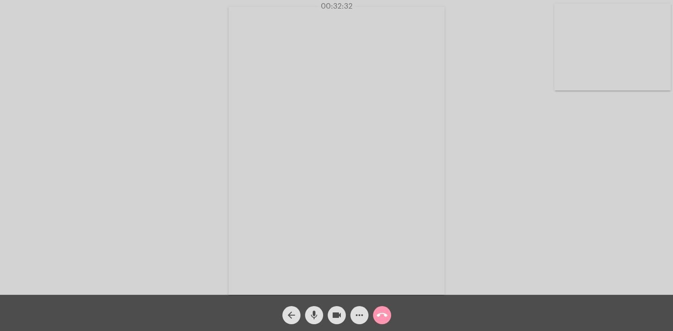
click at [616, 167] on div "Acessando Câmera e Microfone..." at bounding box center [337, 149] width 672 height 295
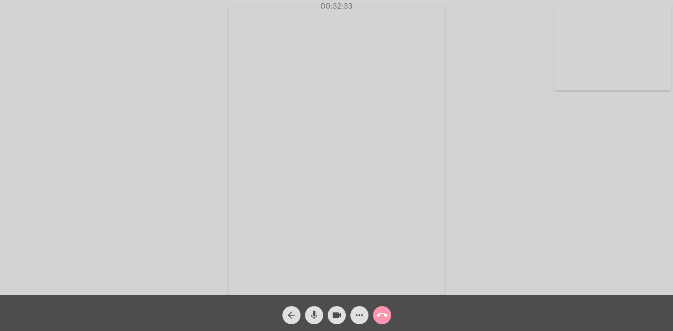
click at [616, 167] on div "Acessando Câmera e Microfone..." at bounding box center [337, 149] width 672 height 295
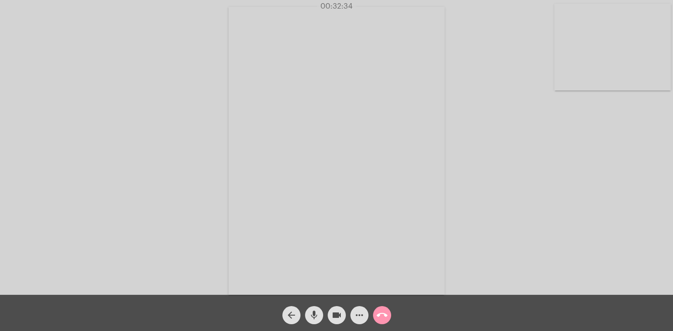
click at [616, 167] on div "Acessando Câmera e Microfone..." at bounding box center [337, 149] width 672 height 295
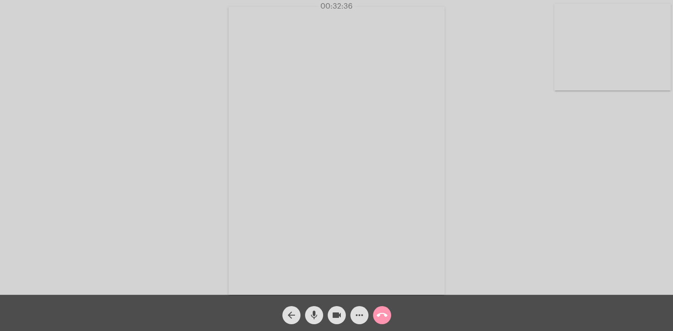
click at [616, 167] on div "Acessando Câmera e Microfone..." at bounding box center [337, 149] width 672 height 295
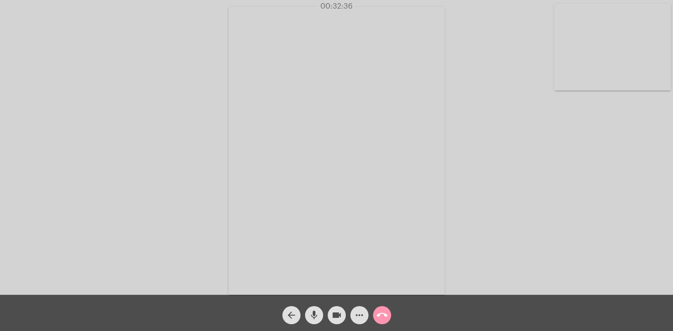
click at [616, 167] on div "Acessando Câmera e Microfone..." at bounding box center [337, 149] width 672 height 295
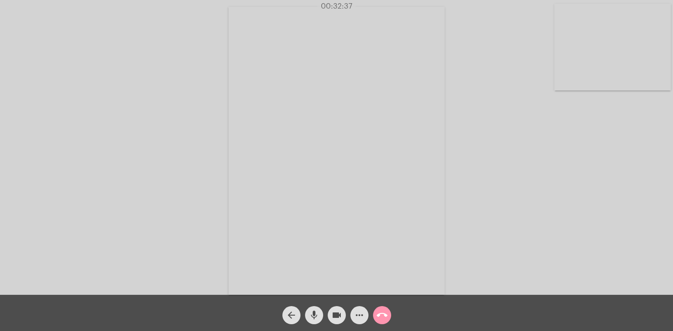
click at [616, 167] on div "Acessando Câmera e Microfone..." at bounding box center [337, 149] width 672 height 295
click at [614, 167] on div "Acessando Câmera e Microfone..." at bounding box center [337, 149] width 672 height 295
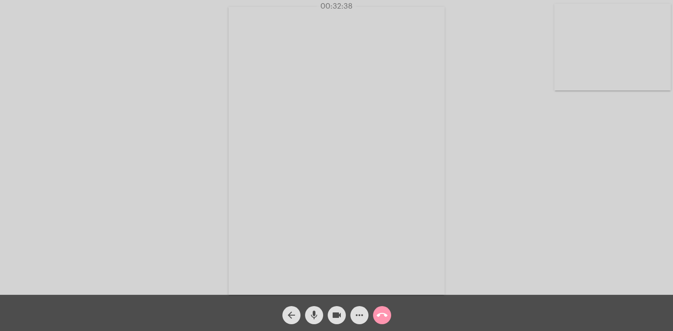
click at [614, 167] on div "Acessando Câmera e Microfone..." at bounding box center [337, 149] width 672 height 295
click at [615, 167] on div "Acessando Câmera e Microfone..." at bounding box center [337, 149] width 672 height 295
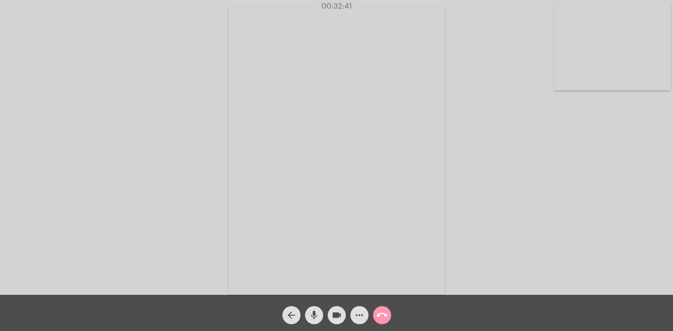
click at [615, 167] on div "Acessando Câmera e Microfone..." at bounding box center [337, 149] width 672 height 295
click at [614, 167] on div "Acessando Câmera e Microfone..." at bounding box center [337, 149] width 672 height 295
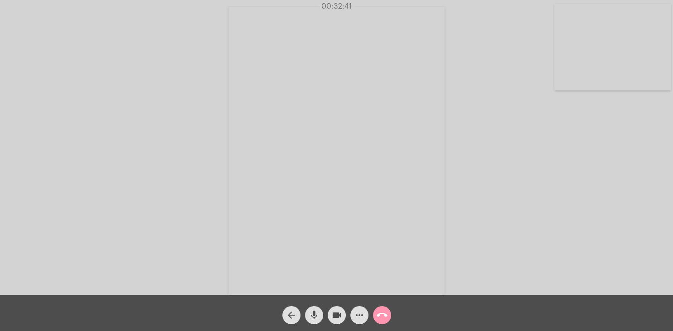
click at [614, 167] on div "Acessando Câmera e Microfone..." at bounding box center [337, 149] width 672 height 295
click at [615, 167] on div "Acessando Câmera e Microfone..." at bounding box center [337, 149] width 672 height 295
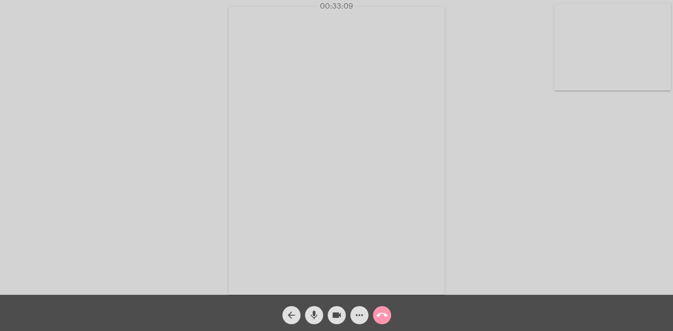
click at [615, 167] on div "Acessando Câmera e Microfone..." at bounding box center [337, 149] width 672 height 295
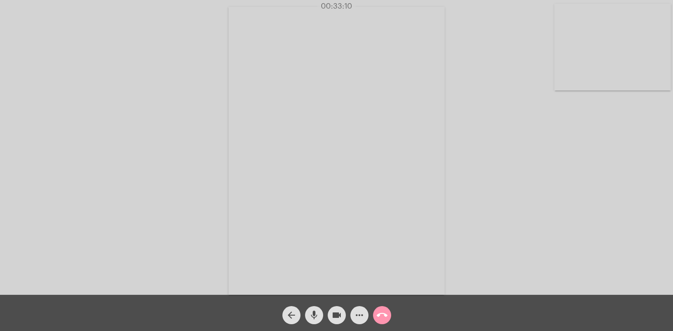
click at [615, 167] on div "Acessando Câmera e Microfone..." at bounding box center [337, 149] width 672 height 295
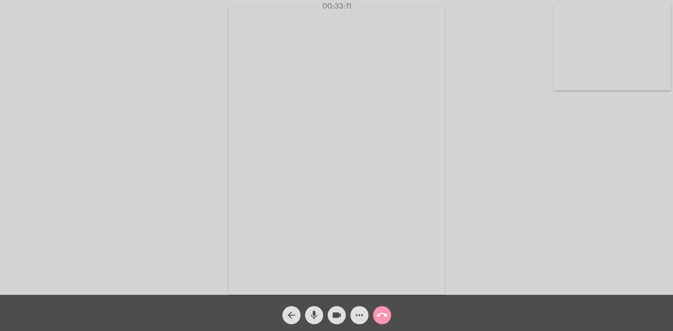
click at [615, 167] on div "Acessando Câmera e Microfone..." at bounding box center [337, 149] width 672 height 295
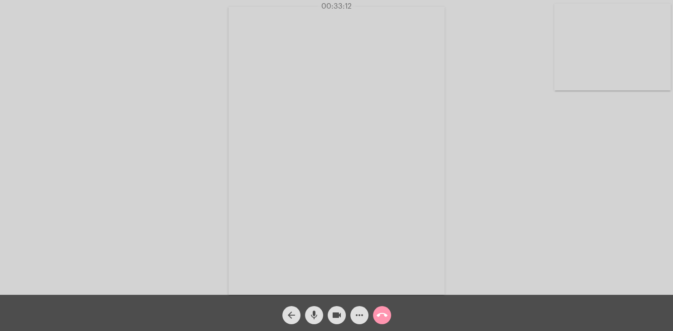
click at [615, 167] on div "Acessando Câmera e Microfone..." at bounding box center [337, 149] width 672 height 295
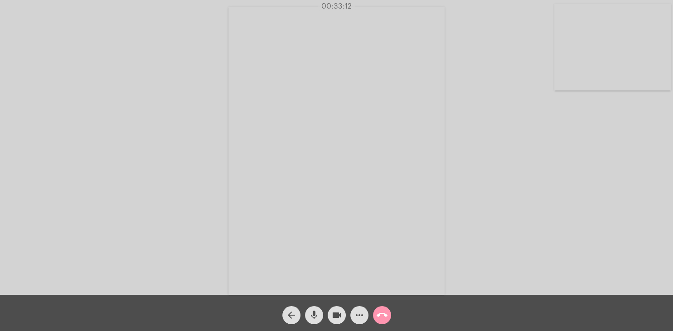
click at [615, 167] on div "Acessando Câmera e Microfone..." at bounding box center [337, 149] width 672 height 295
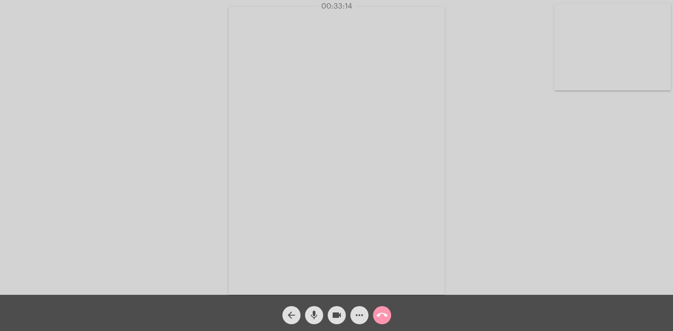
click at [615, 167] on div "Acessando Câmera e Microfone..." at bounding box center [337, 149] width 672 height 295
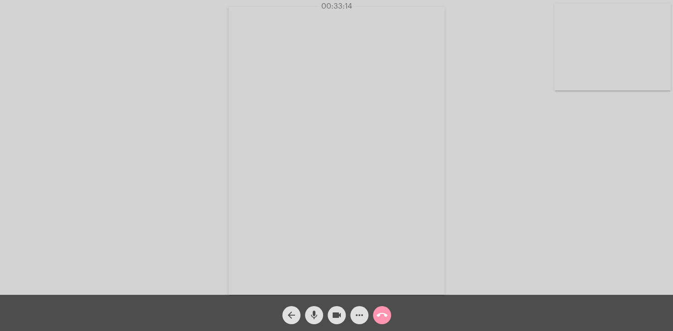
click at [615, 167] on div "Acessando Câmera e Microfone..." at bounding box center [337, 149] width 672 height 295
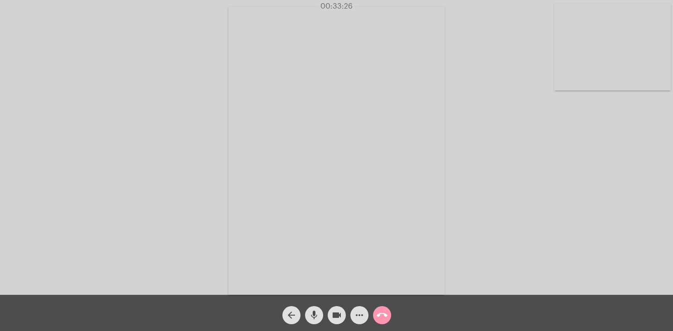
click at [615, 167] on div "Acessando Câmera e Microfone..." at bounding box center [337, 149] width 672 height 295
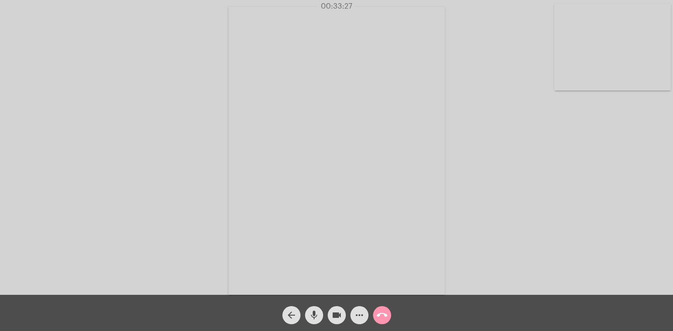
click at [615, 167] on div "Acessando Câmera e Microfone..." at bounding box center [337, 149] width 672 height 295
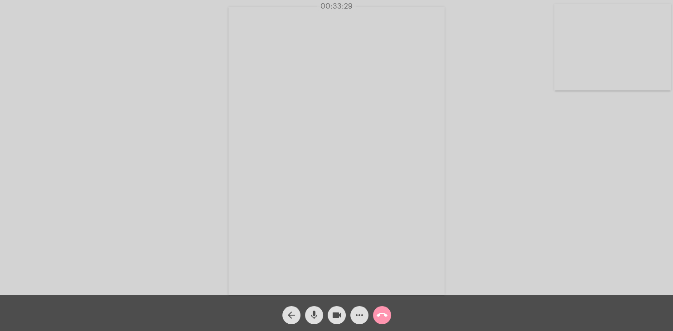
click at [615, 167] on div "Acessando Câmera e Microfone..." at bounding box center [337, 149] width 672 height 295
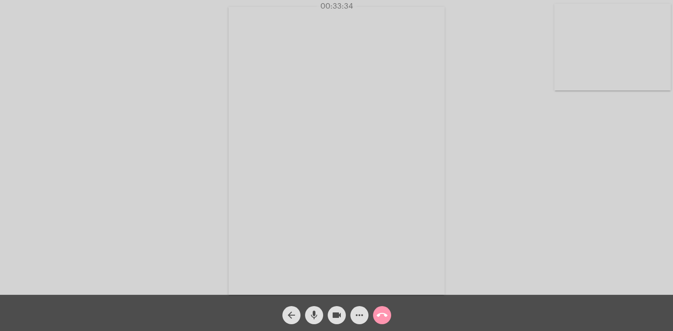
click at [615, 167] on div "Acessando Câmera e Microfone..." at bounding box center [337, 149] width 672 height 295
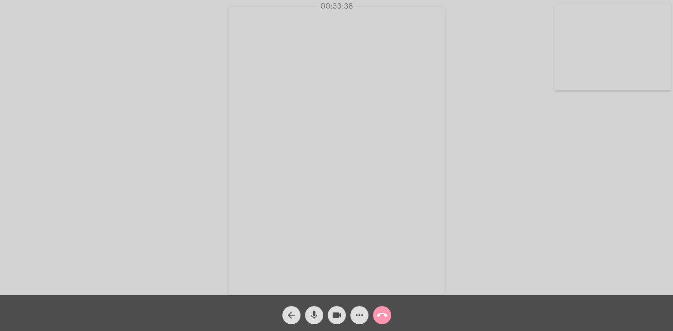
click at [615, 167] on div "Acessando Câmera e Microfone..." at bounding box center [337, 149] width 672 height 295
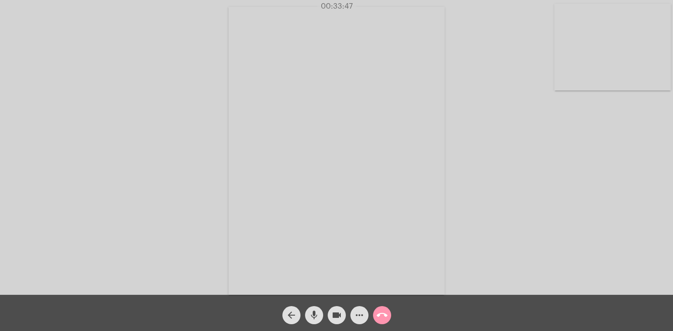
click at [615, 167] on div "Acessando Câmera e Microfone..." at bounding box center [337, 149] width 672 height 295
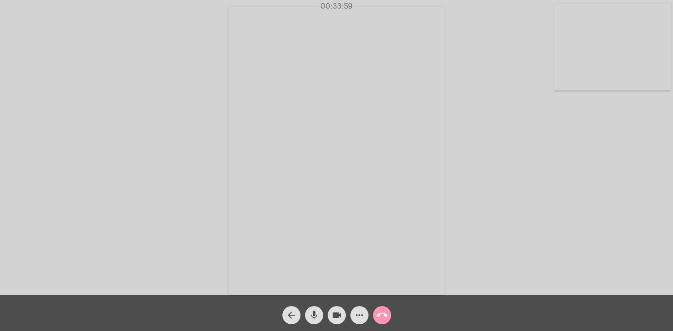
click at [615, 167] on div "Acessando Câmera e Microfone..." at bounding box center [337, 149] width 672 height 295
